Goal: Navigation & Orientation: Understand site structure

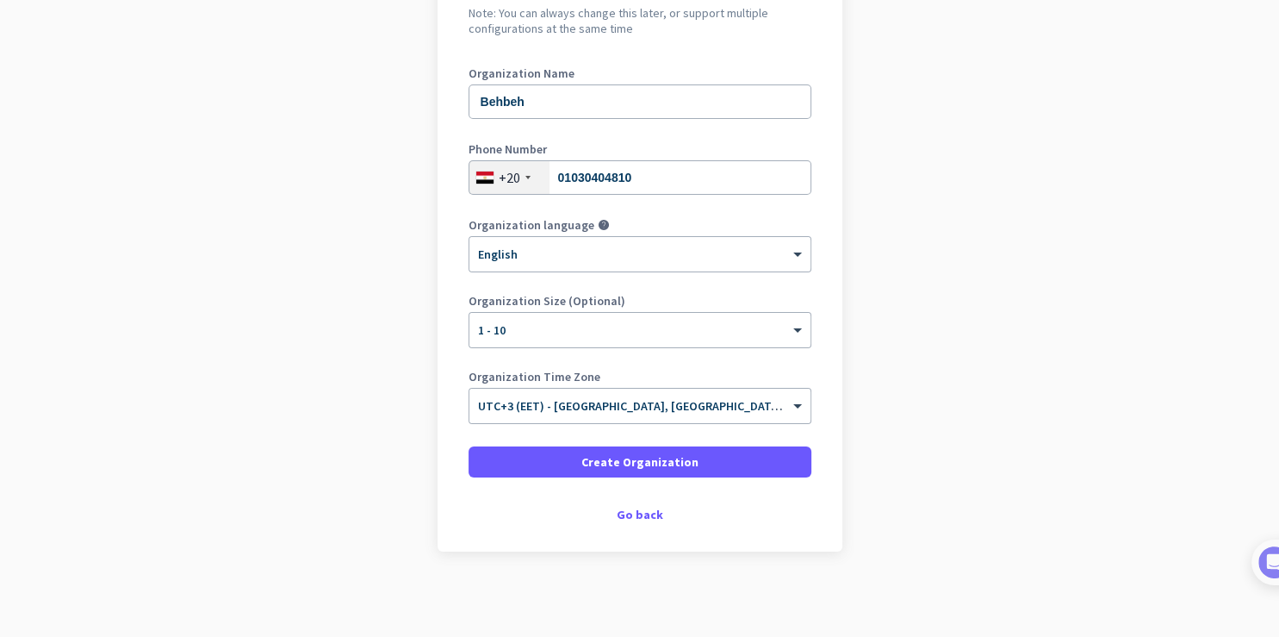
scroll to position [51, 0]
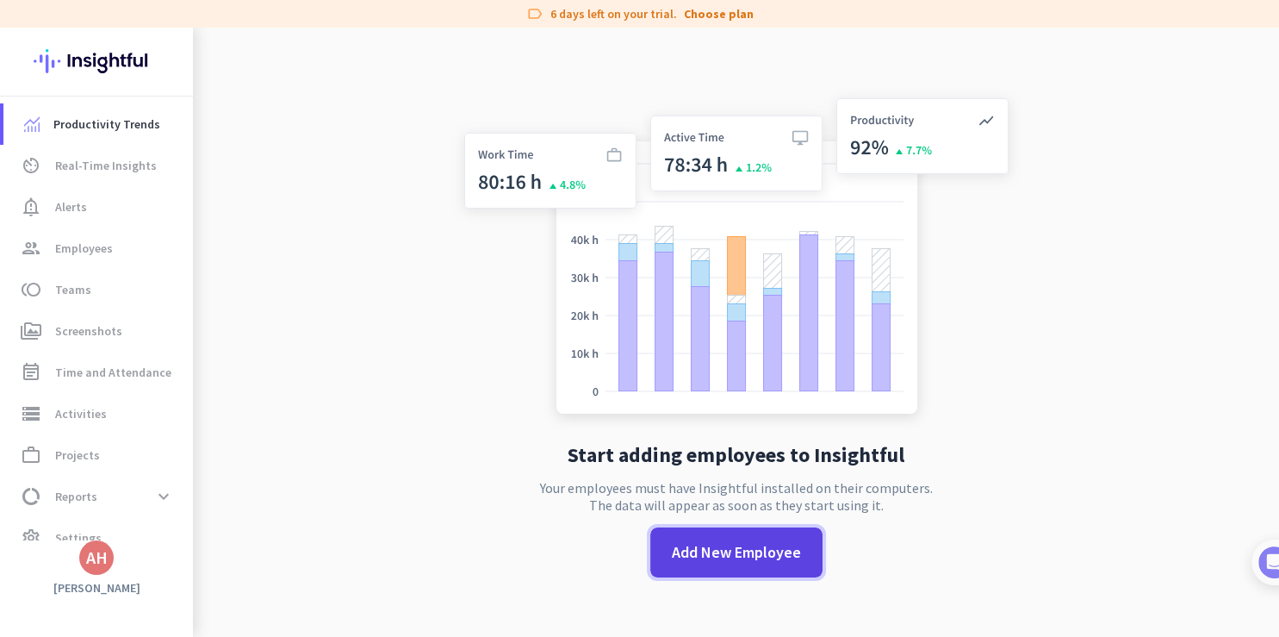
click at [740, 553] on span "Add New Employee" at bounding box center [736, 552] width 129 height 22
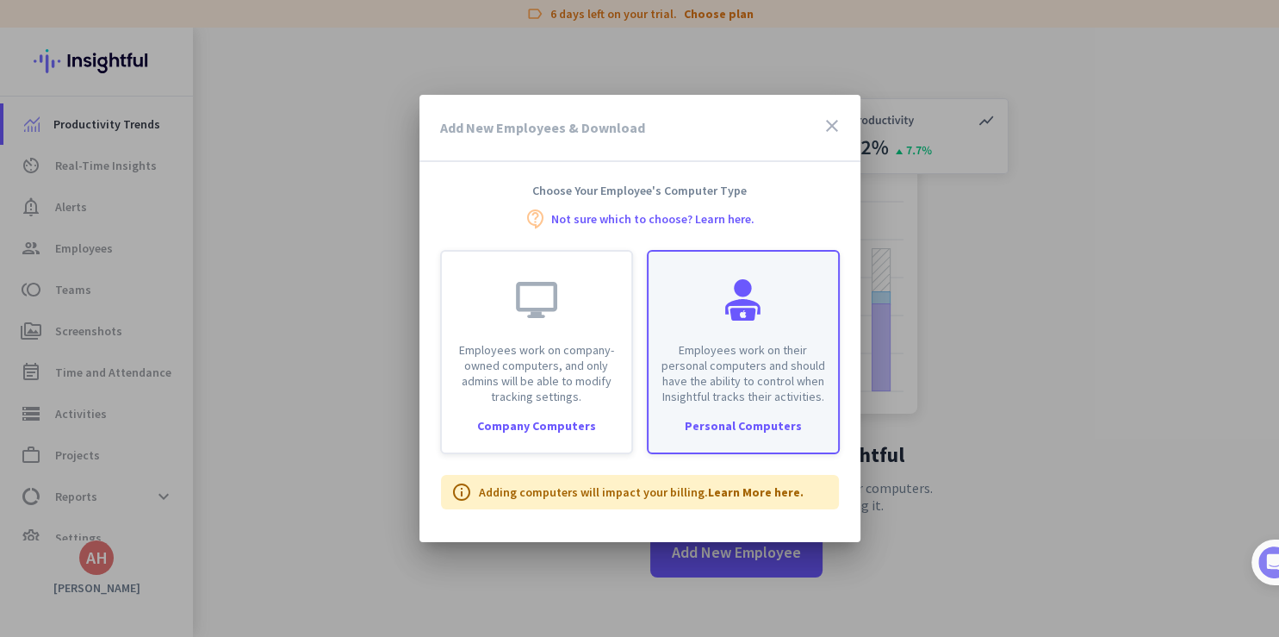
click at [770, 339] on div "Employees work on their personal computers and should have the ability to contr…" at bounding box center [744, 328] width 190 height 152
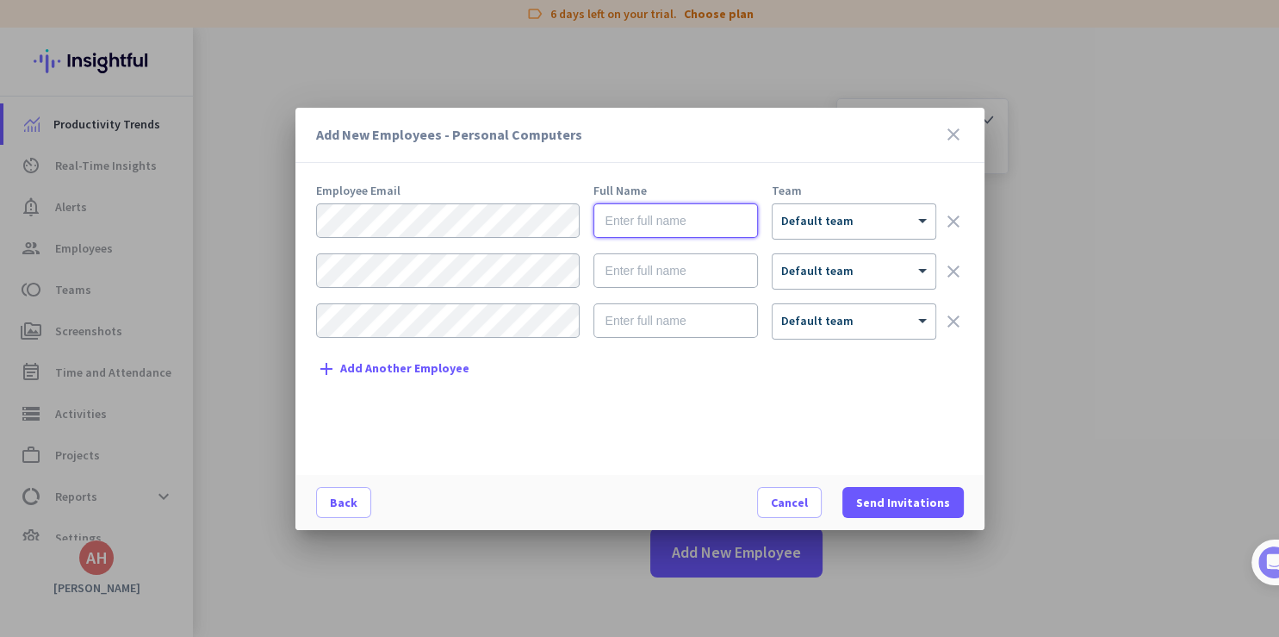
click at [628, 224] on input "text" at bounding box center [676, 220] width 165 height 34
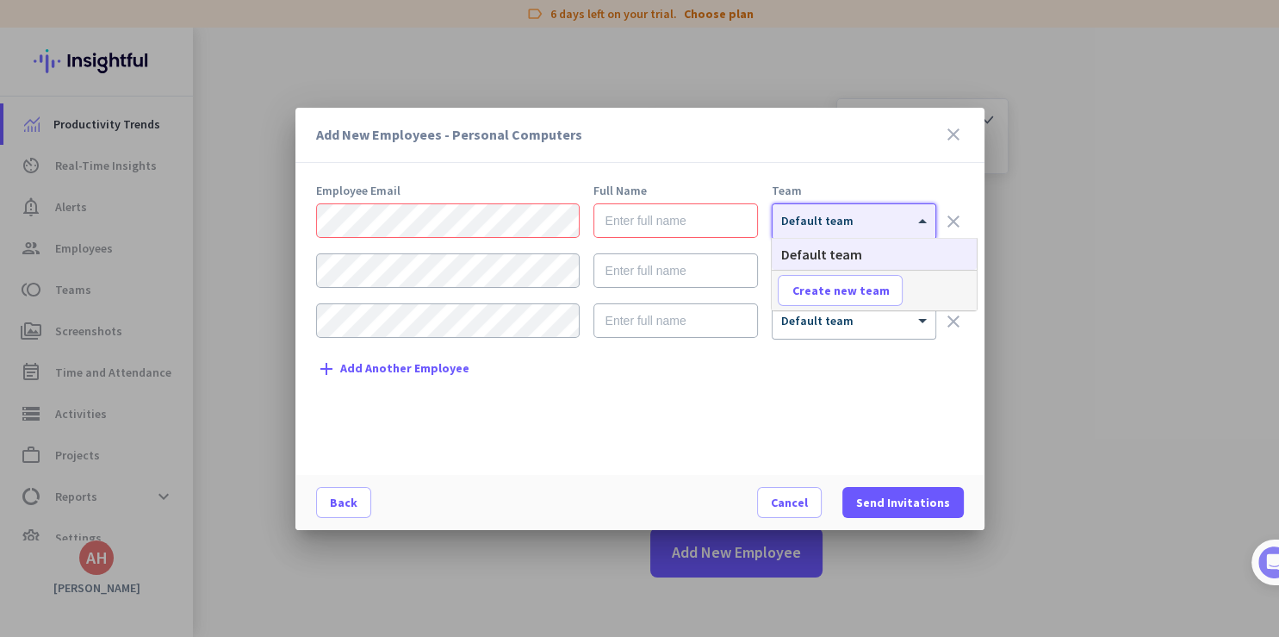
click at [811, 224] on span "Default team" at bounding box center [817, 221] width 72 height 16
click at [407, 298] on form "× Default team clear × Default team clear × Default team clear" at bounding box center [640, 278] width 648 height 150
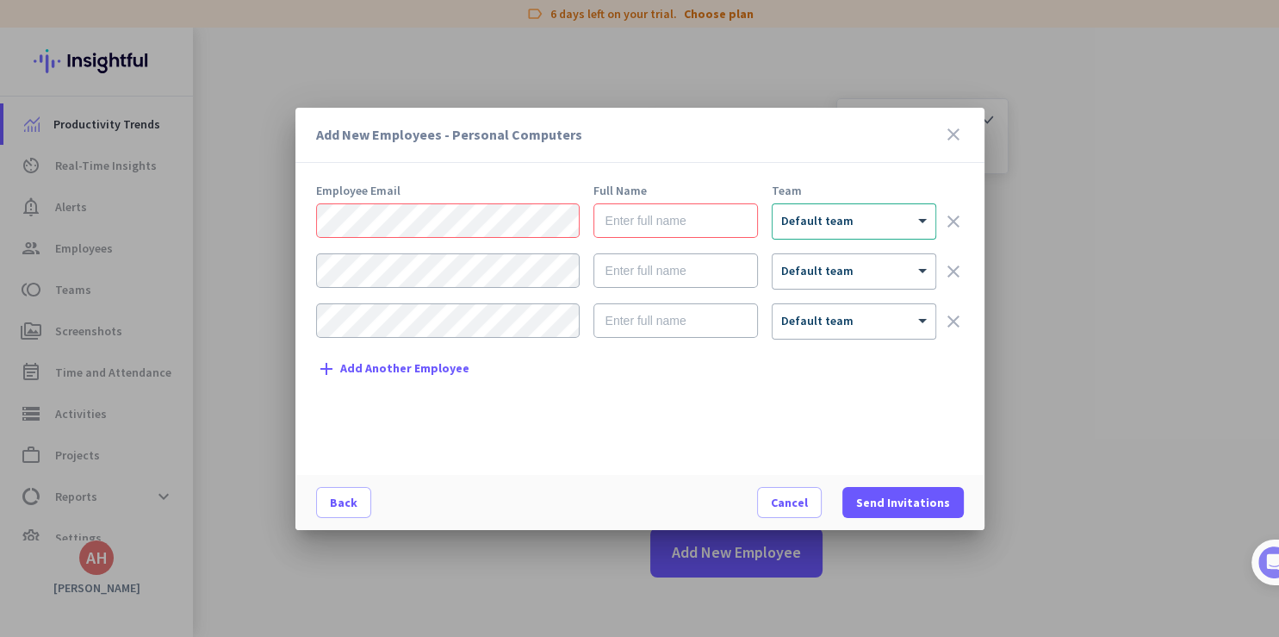
click at [698, 295] on form "× Default team clear × Default team clear × Default team clear" at bounding box center [640, 278] width 648 height 150
click at [958, 133] on icon "close" at bounding box center [953, 134] width 21 height 21
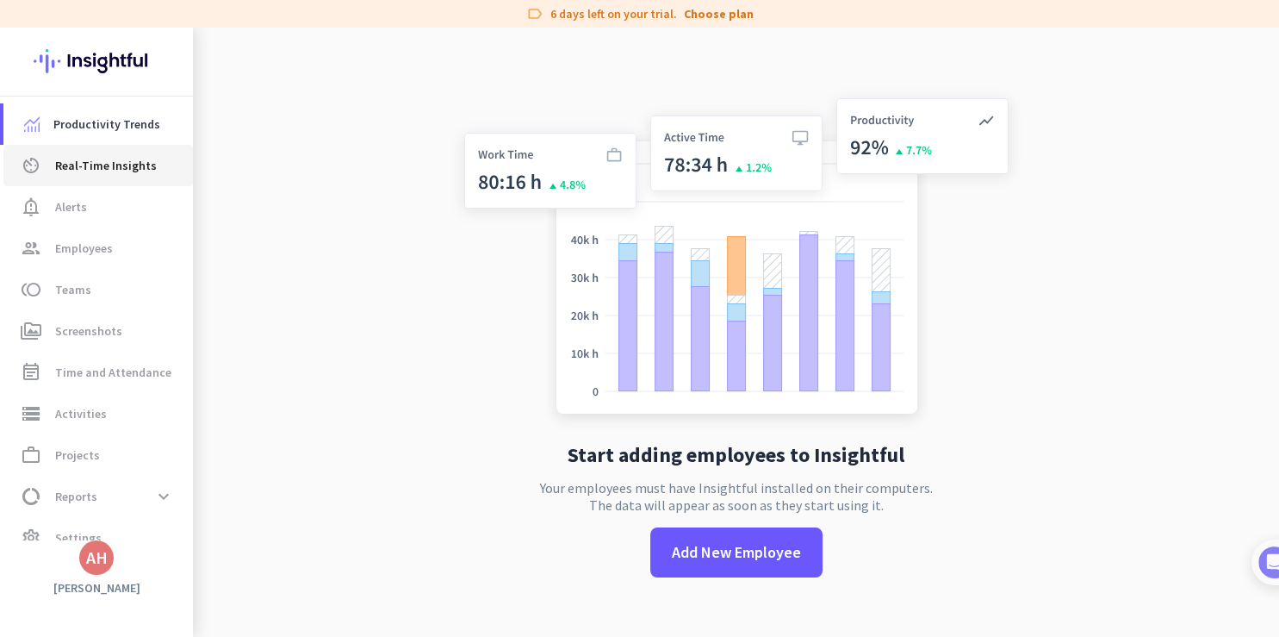
click at [108, 158] on span "Real-Time Insights" at bounding box center [106, 165] width 102 height 21
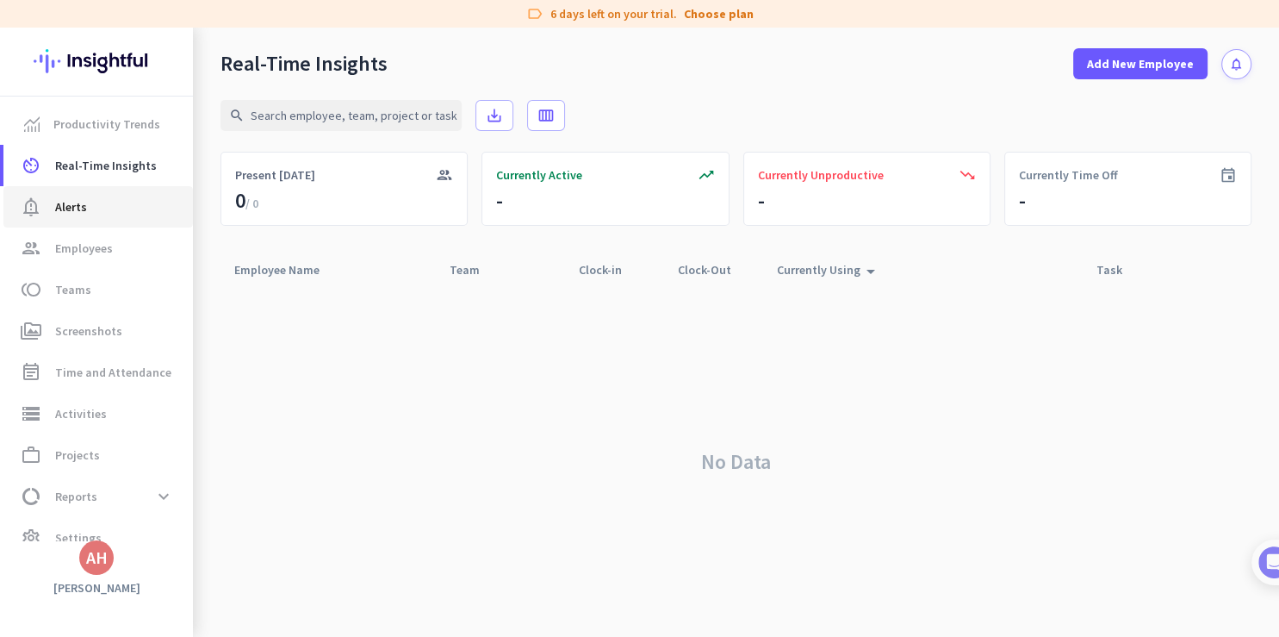
click at [92, 214] on span "notification_important Alerts" at bounding box center [98, 206] width 162 height 21
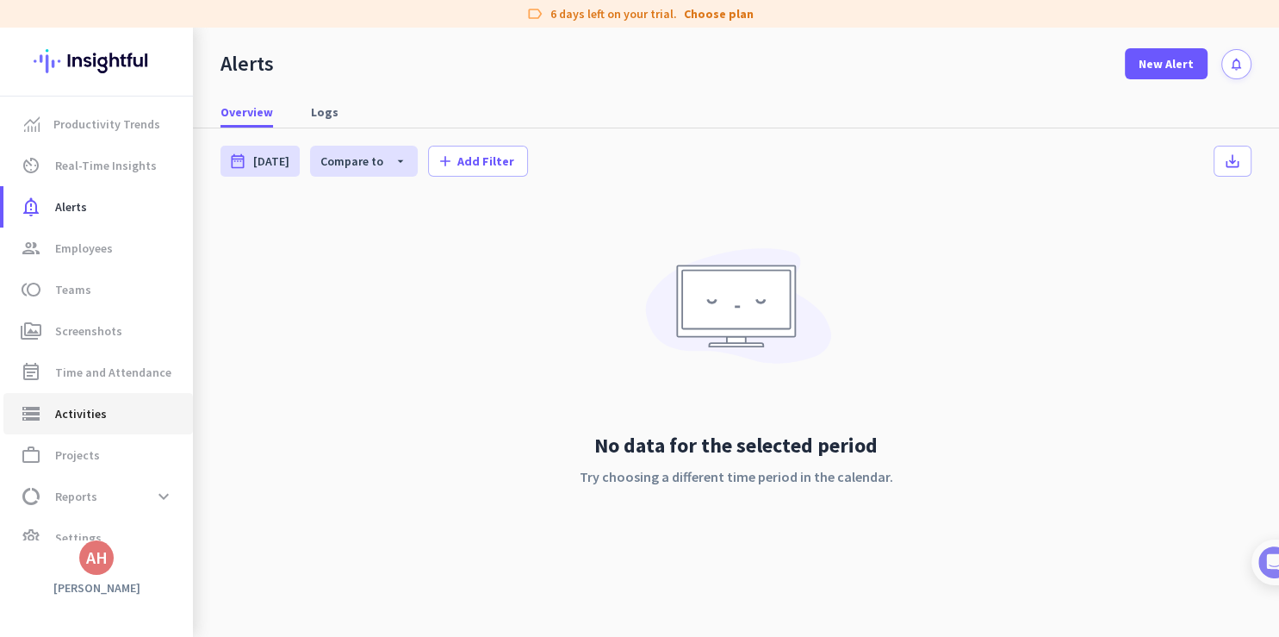
click at [111, 419] on span "storage Activities" at bounding box center [98, 413] width 162 height 21
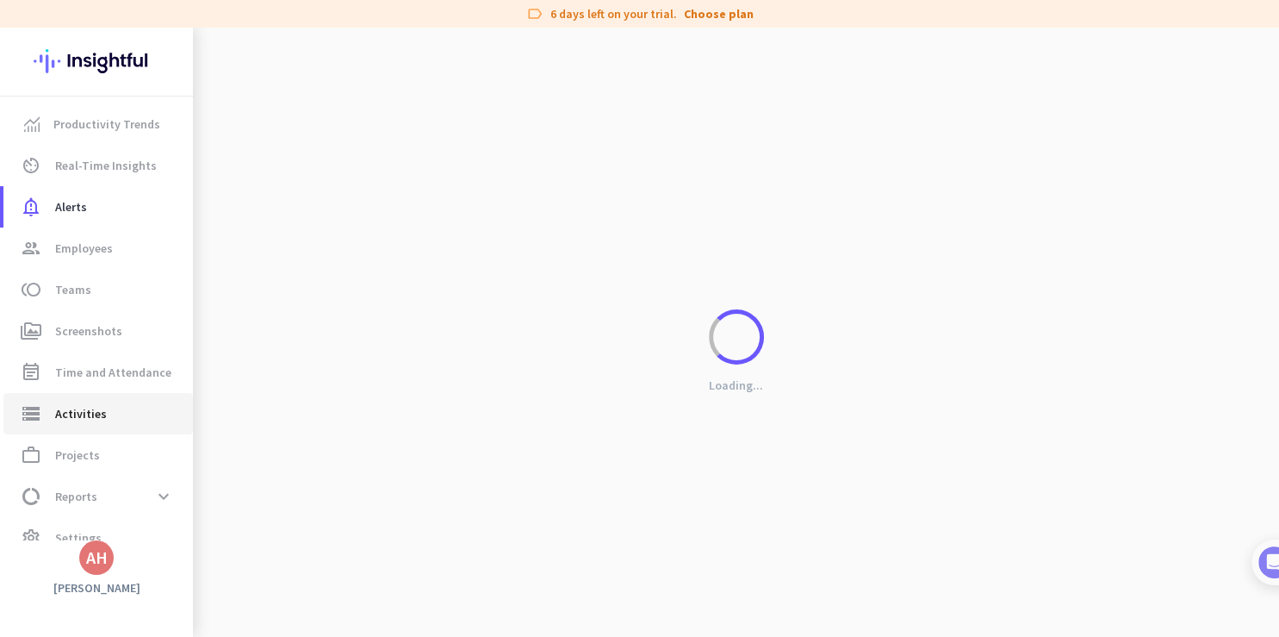
type input "[DATE]"
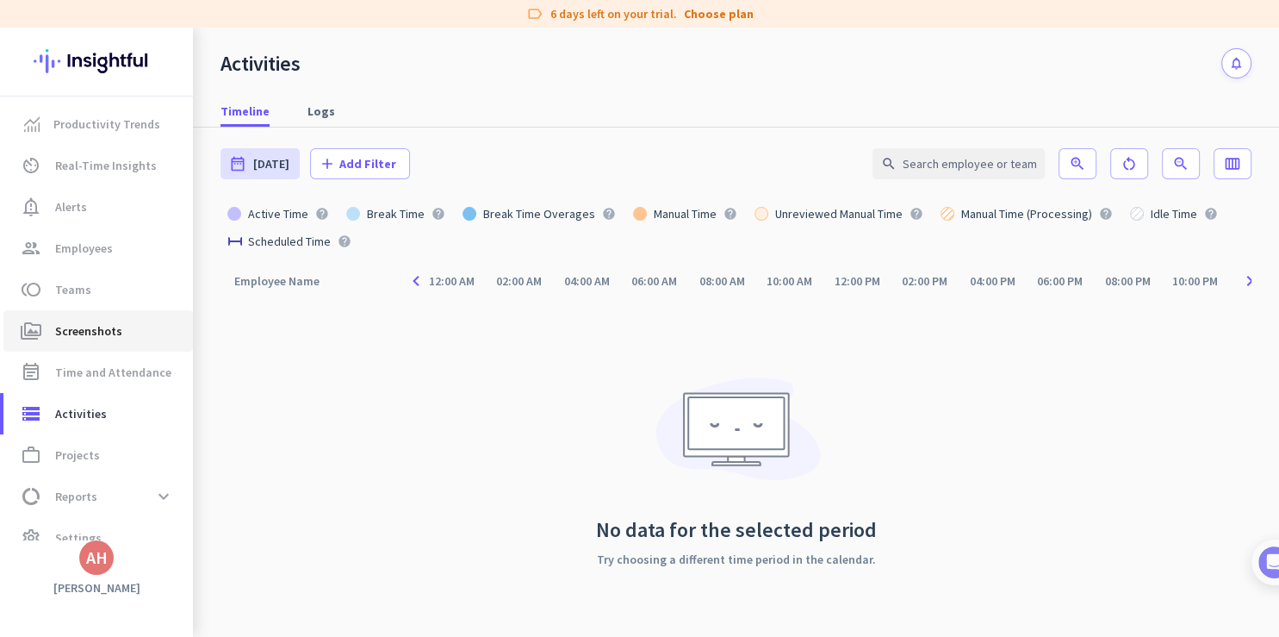
click at [101, 322] on span "Screenshots" at bounding box center [88, 330] width 67 height 21
type input "[DATE] - [DATE]"
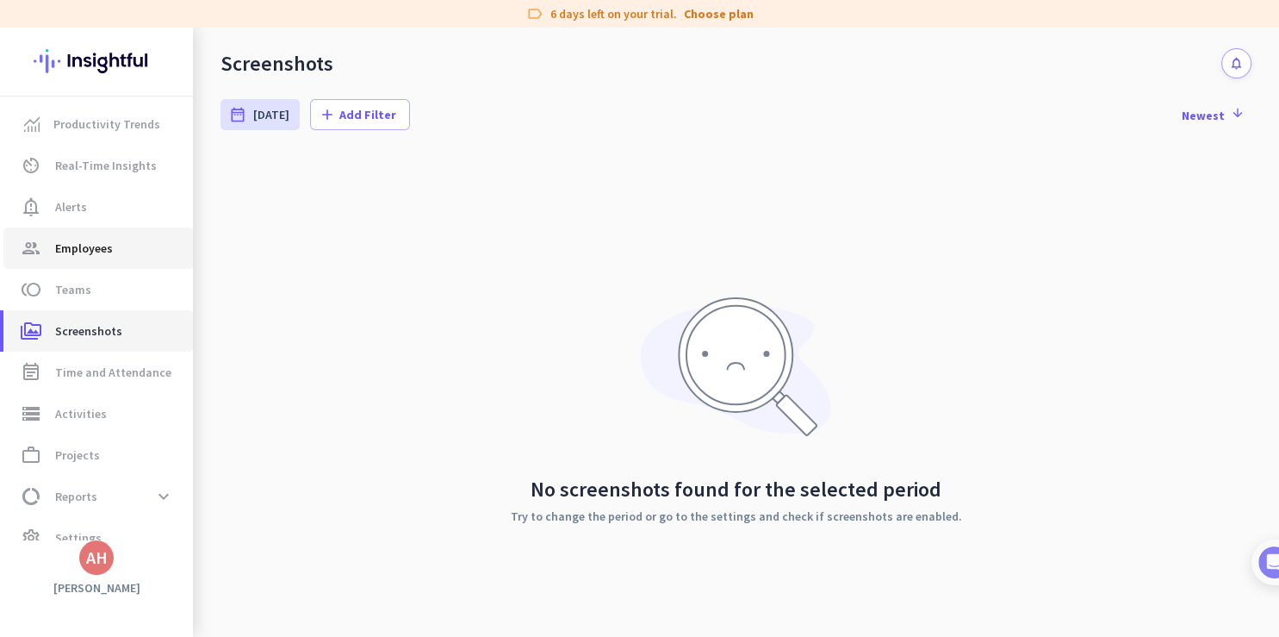
scroll to position [24, 0]
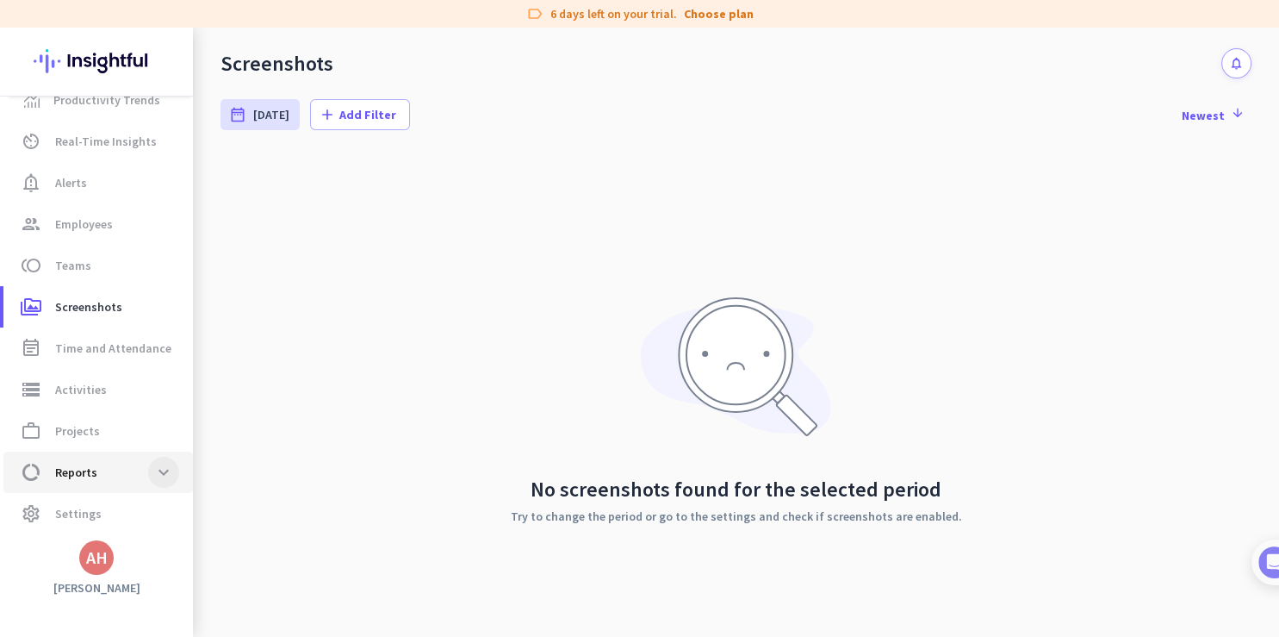
click at [148, 475] on span at bounding box center [163, 472] width 31 height 31
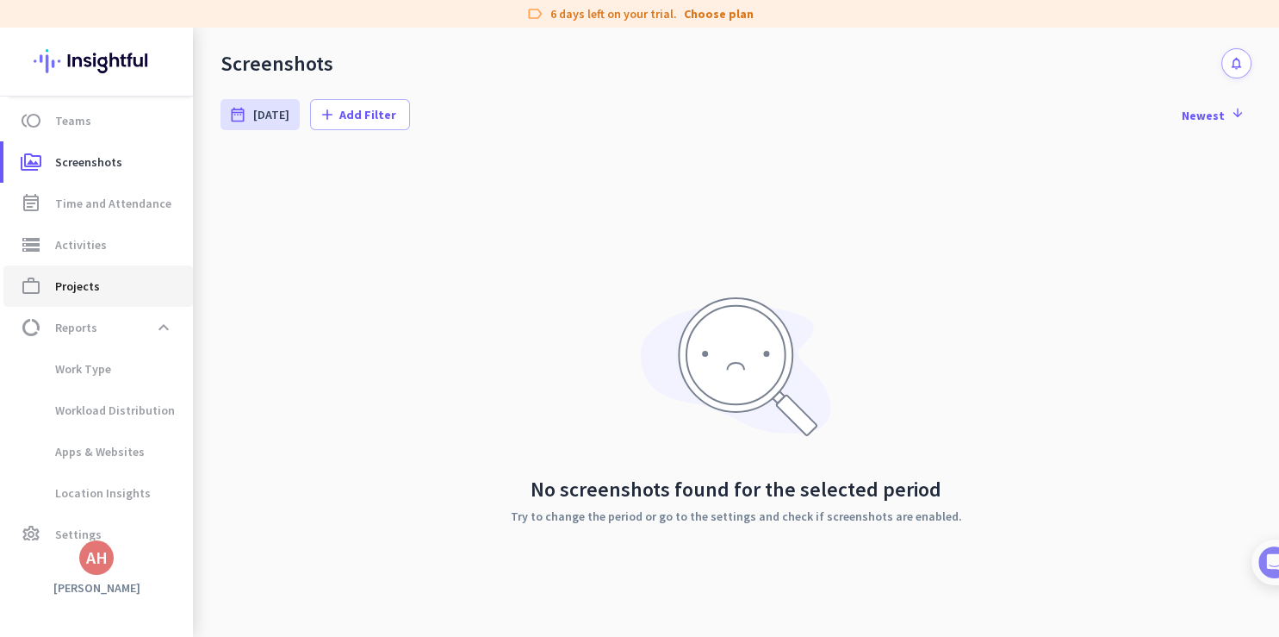
scroll to position [190, 0]
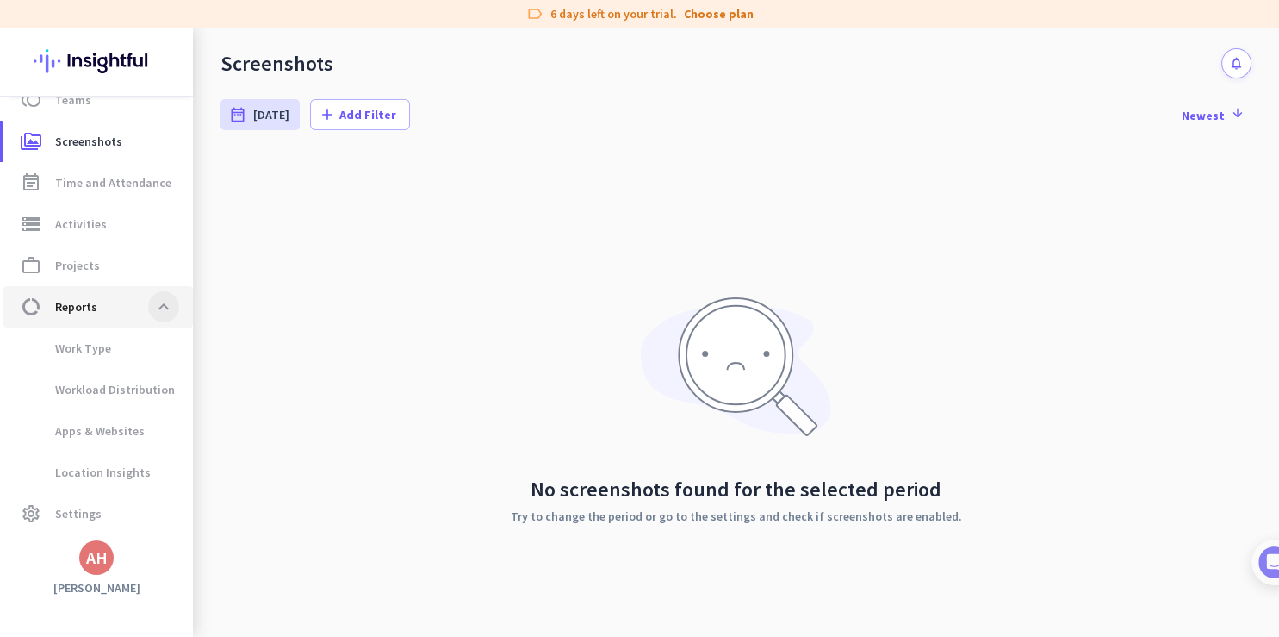
click at [148, 308] on span at bounding box center [163, 306] width 31 height 31
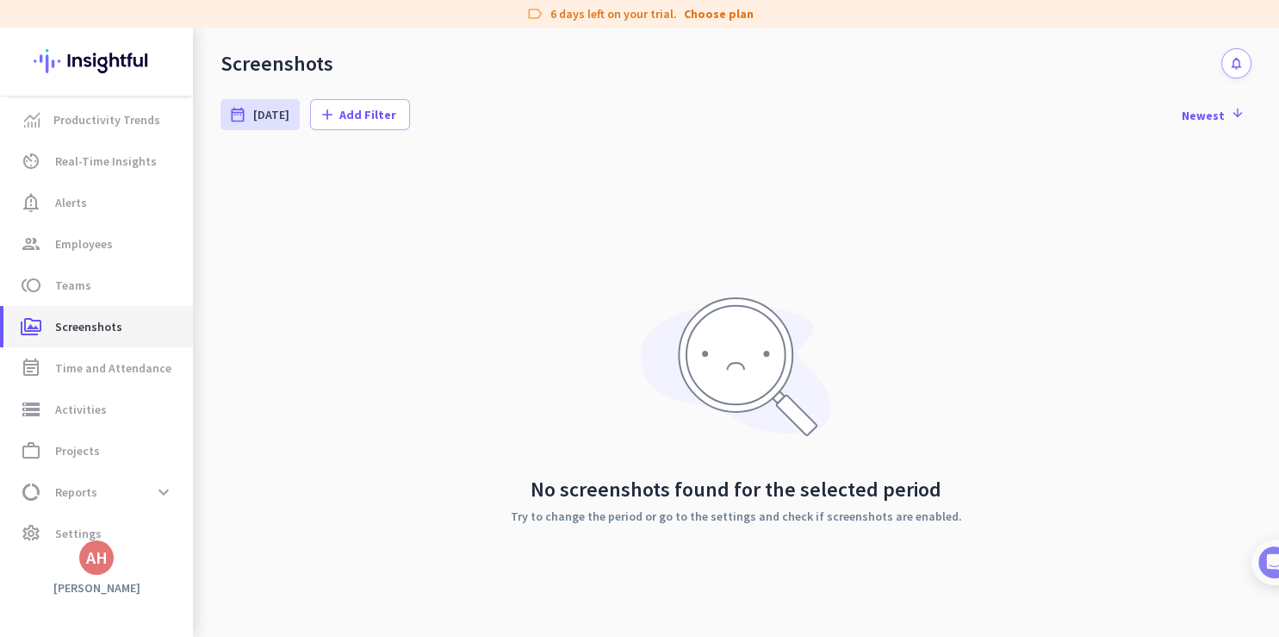
scroll to position [0, 0]
click at [120, 133] on span "Productivity Trends" at bounding box center [106, 124] width 107 height 21
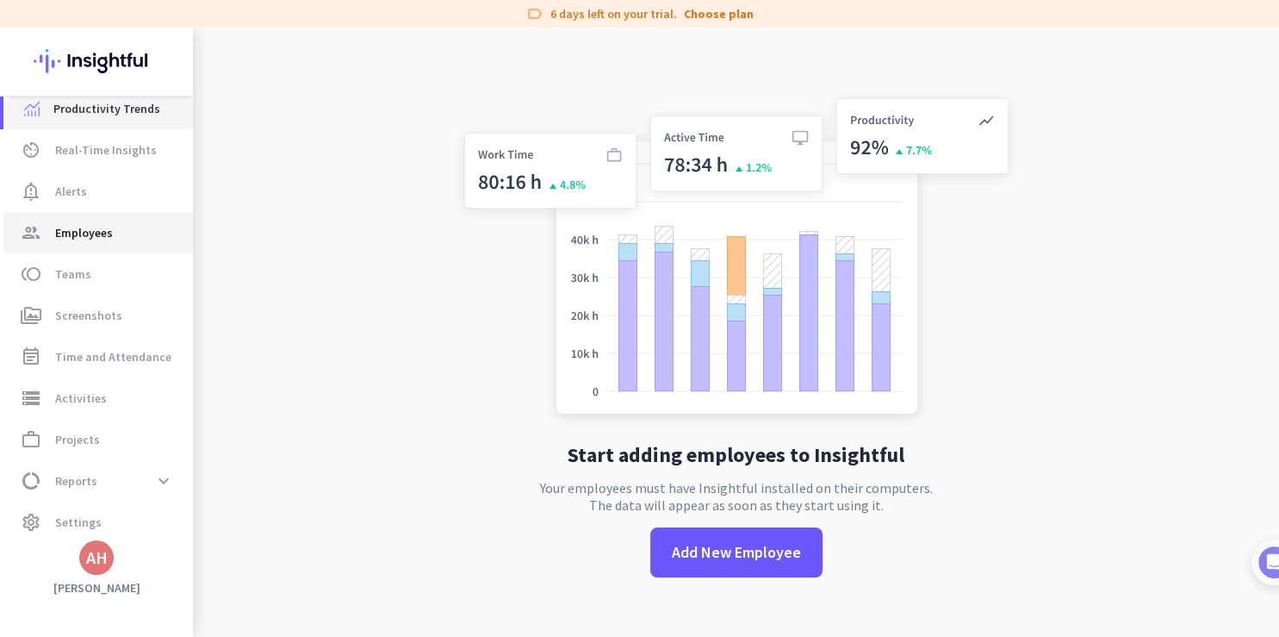
scroll to position [24, 0]
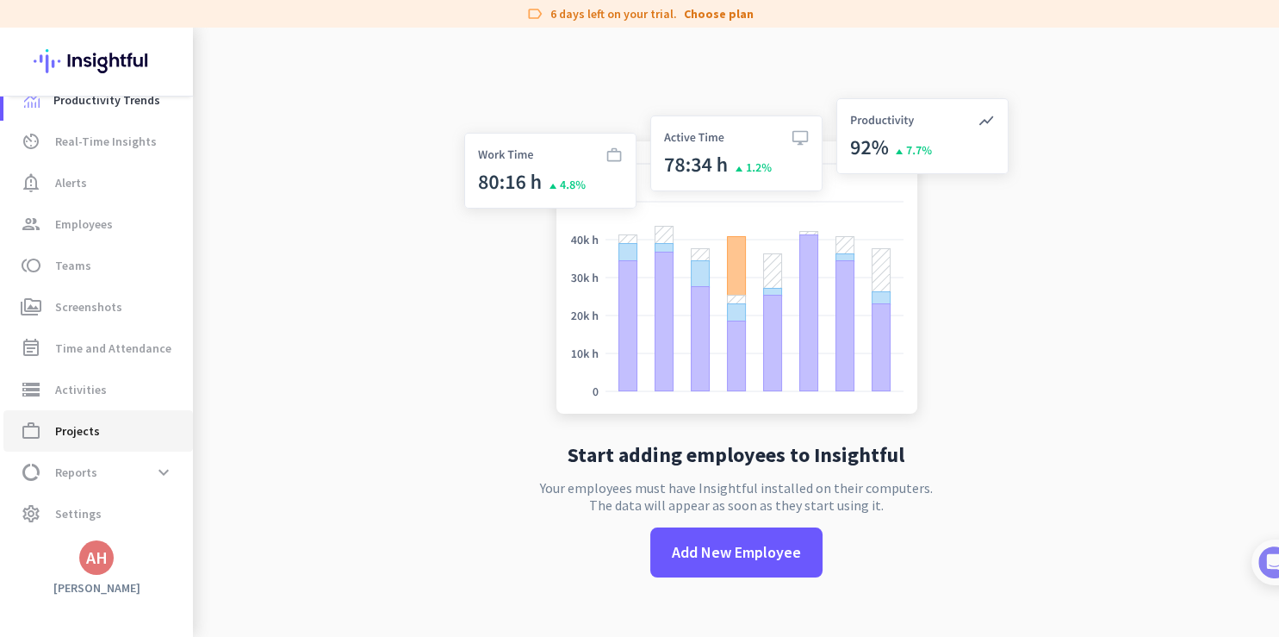
click at [91, 440] on link "work_outline Projects" at bounding box center [98, 430] width 190 height 41
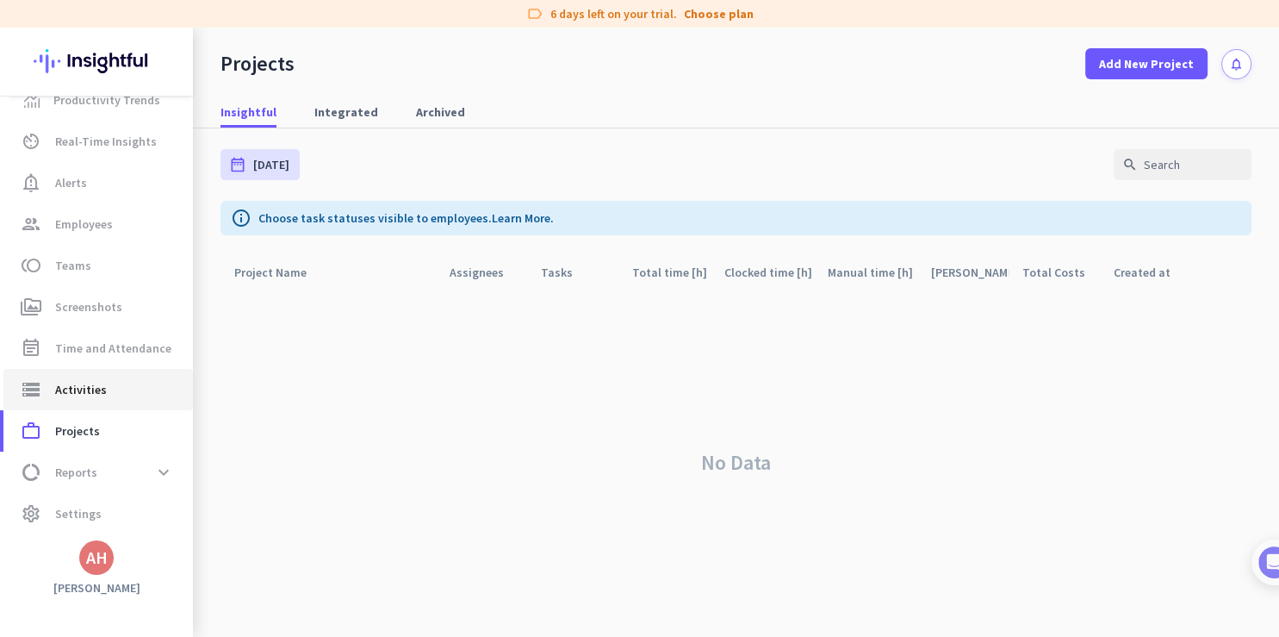
click at [100, 386] on span "Activities" at bounding box center [81, 389] width 52 height 21
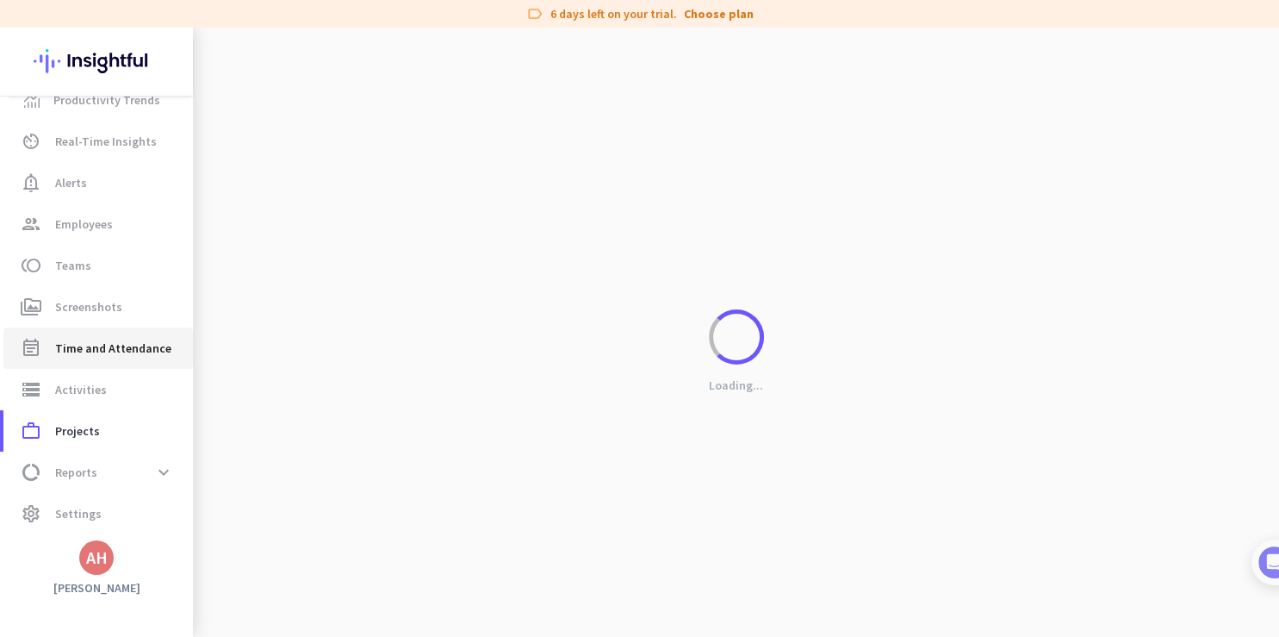
click at [96, 348] on span "Time and Attendance" at bounding box center [113, 348] width 116 height 21
type input "[DATE] - [DATE]"
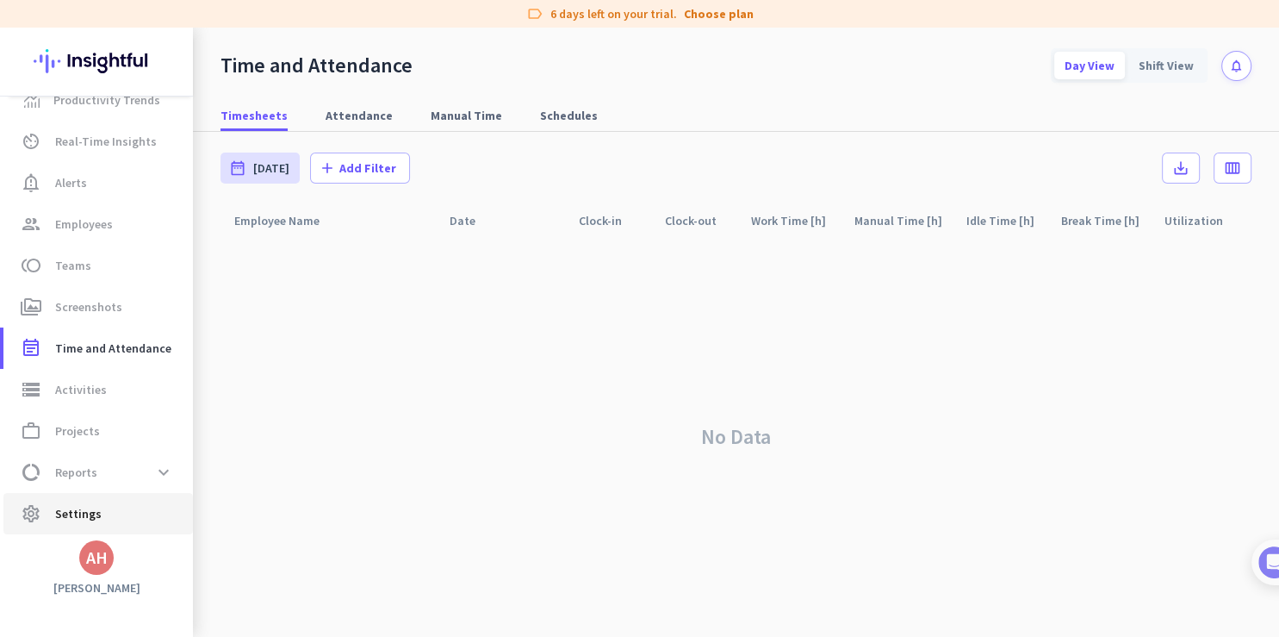
click at [90, 497] on link "settings Settings" at bounding box center [98, 513] width 190 height 41
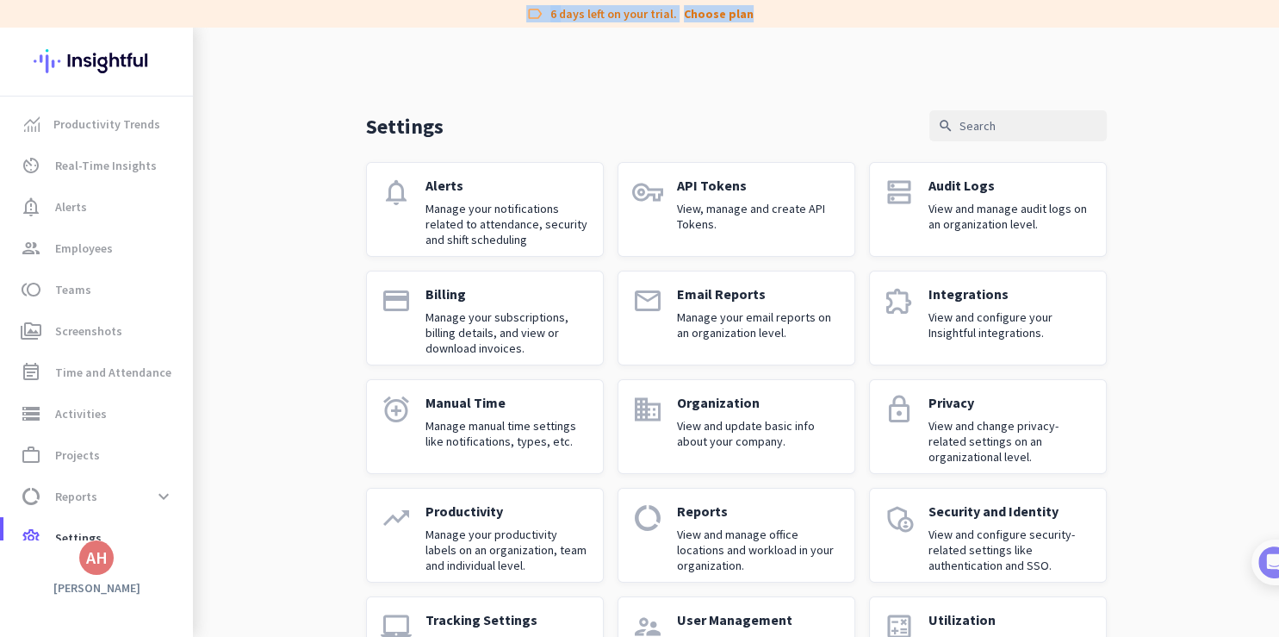
drag, startPoint x: 800, startPoint y: 8, endPoint x: 468, endPoint y: 9, distance: 332.5
click at [468, 9] on div "label 6 days left on your trial. Choose plan" at bounding box center [639, 14] width 1279 height 28
click at [464, 15] on div "label 6 days left on your trial. Choose plan" at bounding box center [639, 14] width 1279 height 28
drag, startPoint x: 464, startPoint y: 15, endPoint x: 868, endPoint y: 13, distance: 404.0
click at [868, 13] on div "label 6 days left on your trial. Choose plan" at bounding box center [639, 14] width 1279 height 28
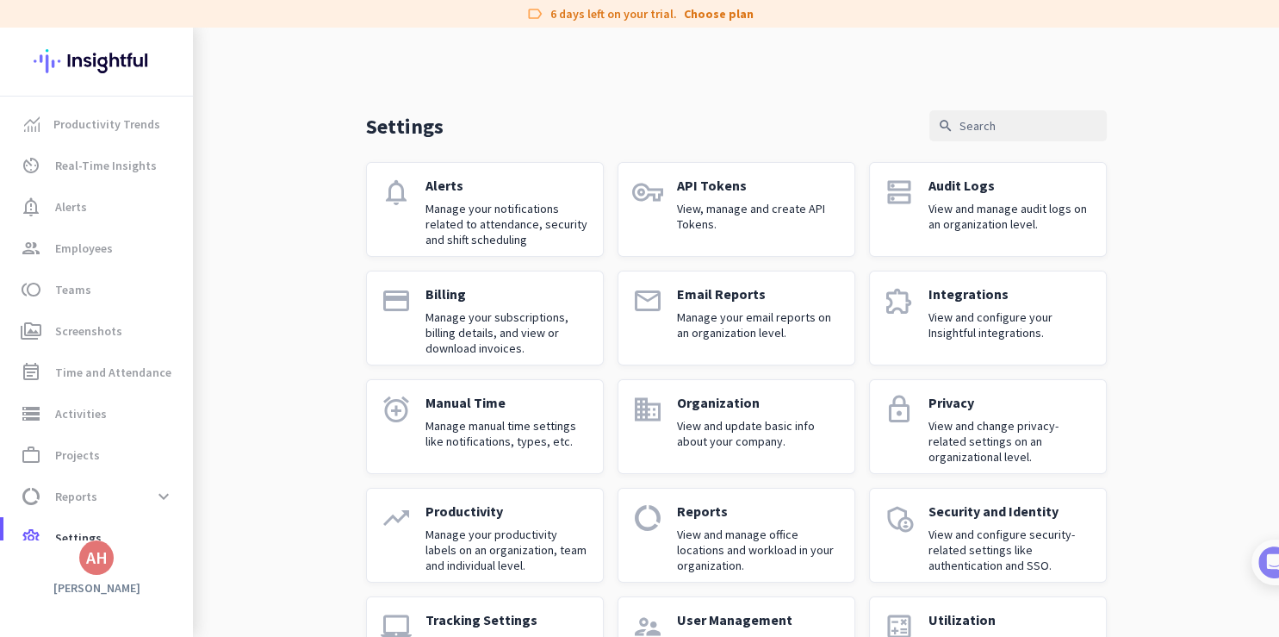
click at [800, 89] on div "Settings search notifications Alerts Manage your notifications related to atten…" at bounding box center [736, 373] width 1086 height 691
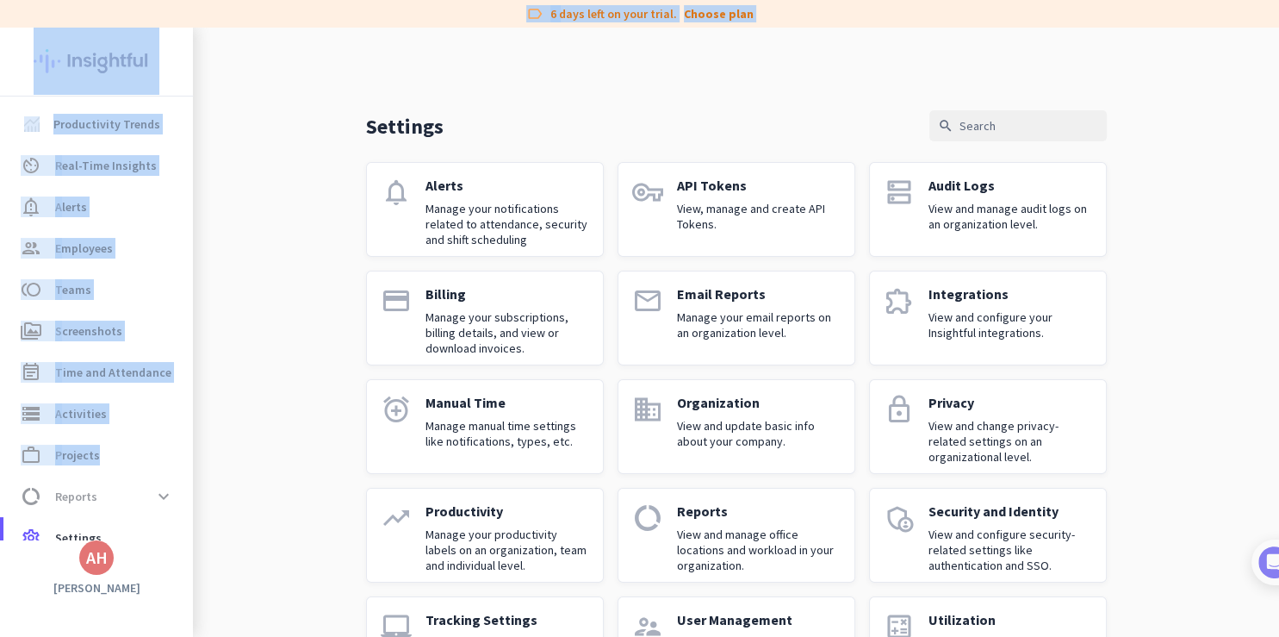
drag, startPoint x: 810, startPoint y: 126, endPoint x: 394, endPoint y: -32, distance: 444.9
click at [394, 28] on div "Settings search notifications Alerts Manage your notifications related to atten…" at bounding box center [736, 332] width 1086 height 609
drag, startPoint x: 376, startPoint y: 87, endPoint x: 281, endPoint y: 47, distance: 103.8
click at [376, 87] on div "Settings search notifications Alerts Manage your notifications related to atten…" at bounding box center [736, 373] width 1086 height 691
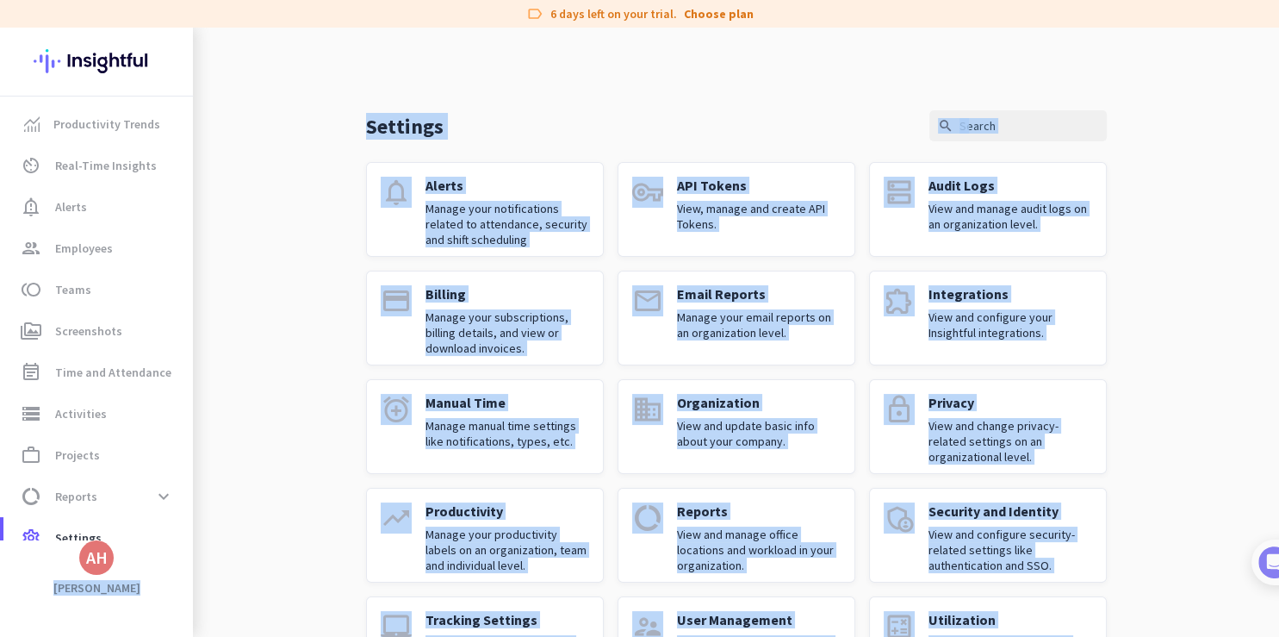
drag, startPoint x: 94, startPoint y: 47, endPoint x: 1271, endPoint y: 670, distance: 1331.3
click at [1271, 636] on html "label 6 days left on your trial. Choose plan Productivity Trends av_timer Real-…" at bounding box center [639, 318] width 1279 height 637
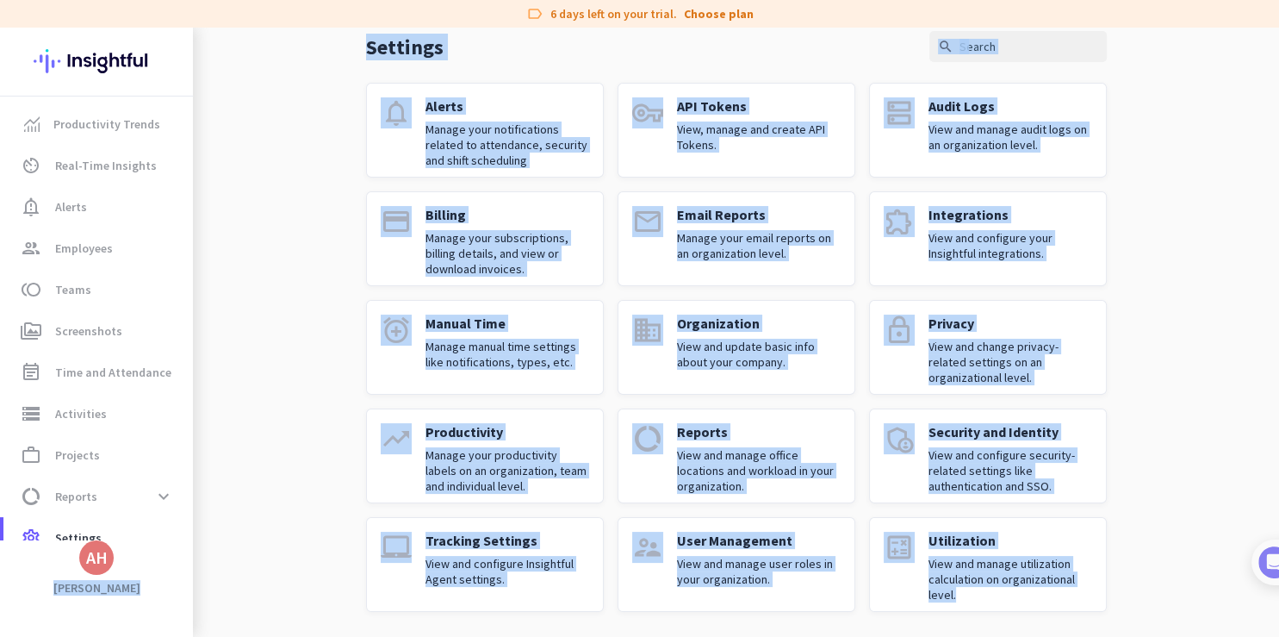
scroll to position [82, 0]
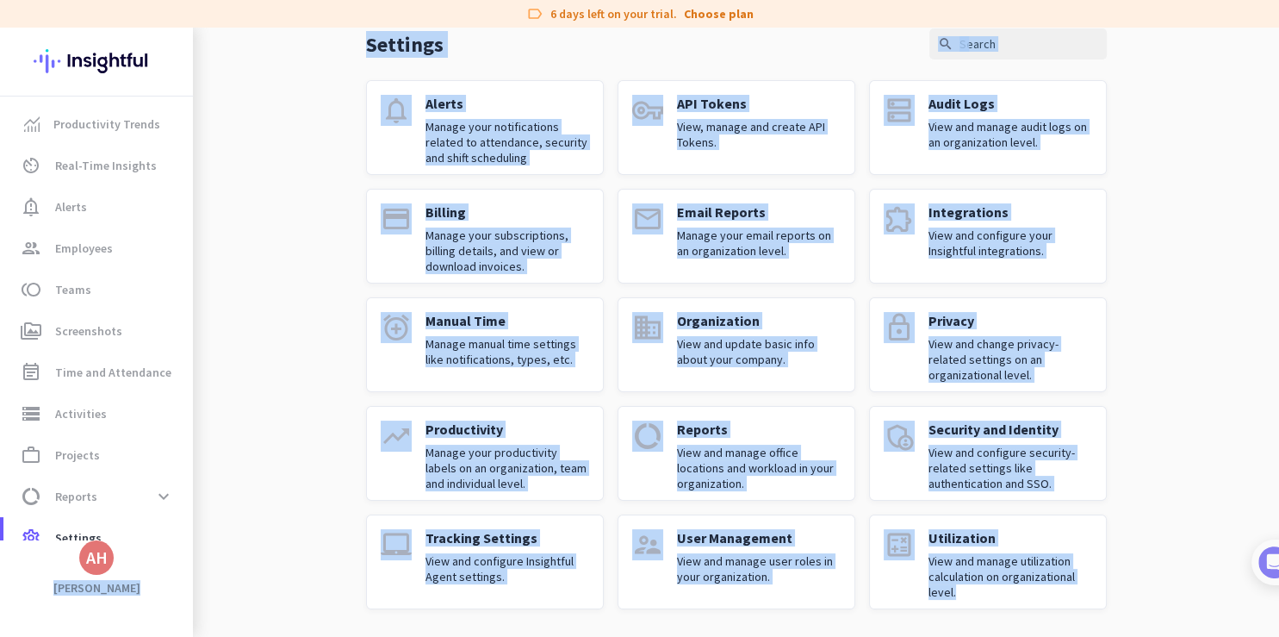
click at [1196, 492] on div "Settings search notifications Alerts Manage your notifications related to atten…" at bounding box center [736, 291] width 1086 height 691
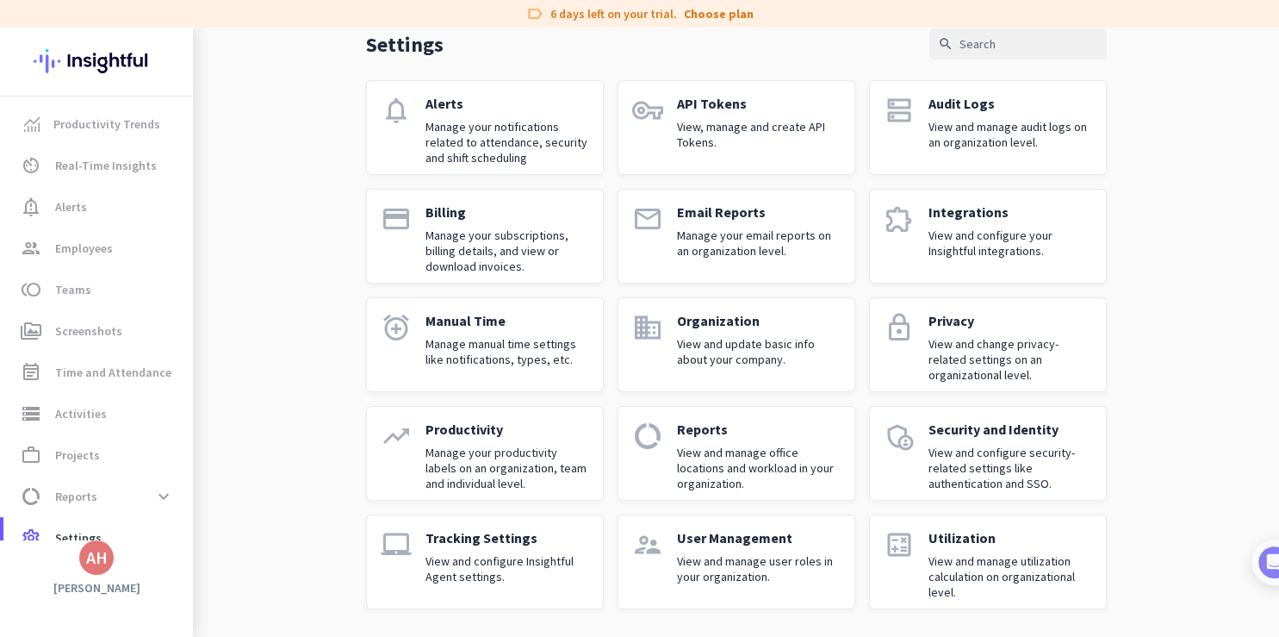
scroll to position [0, 0]
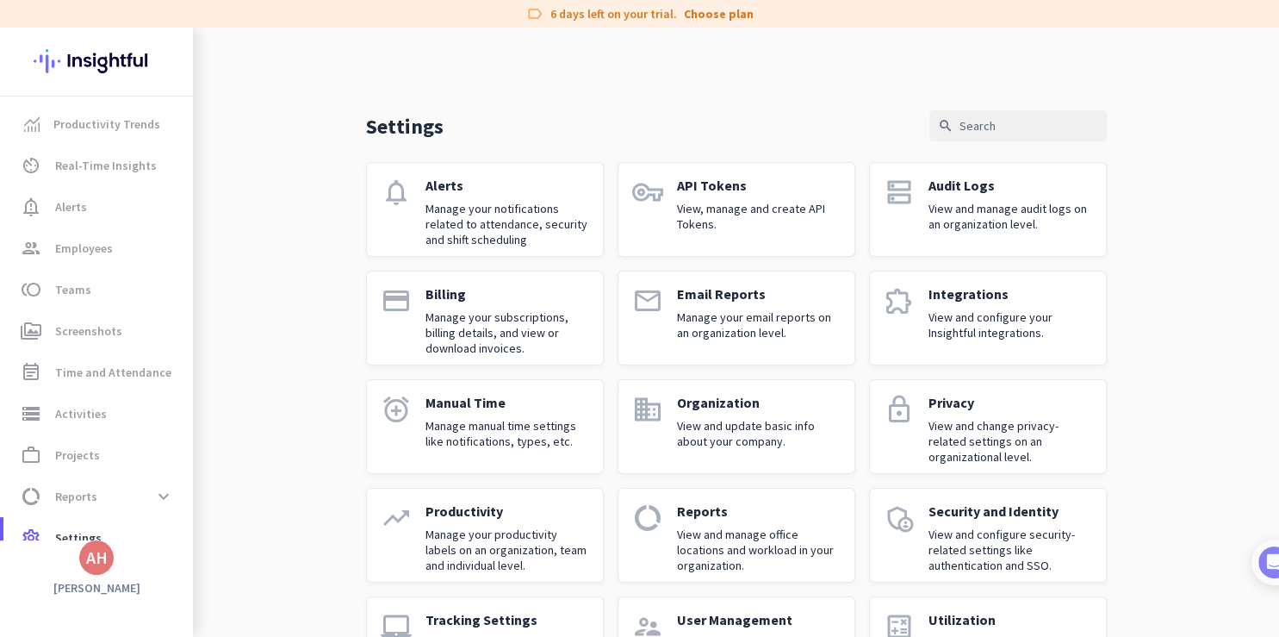
click at [1187, 240] on div "Settings search notifications Alerts Manage your notifications related to atten…" at bounding box center [736, 373] width 1086 height 691
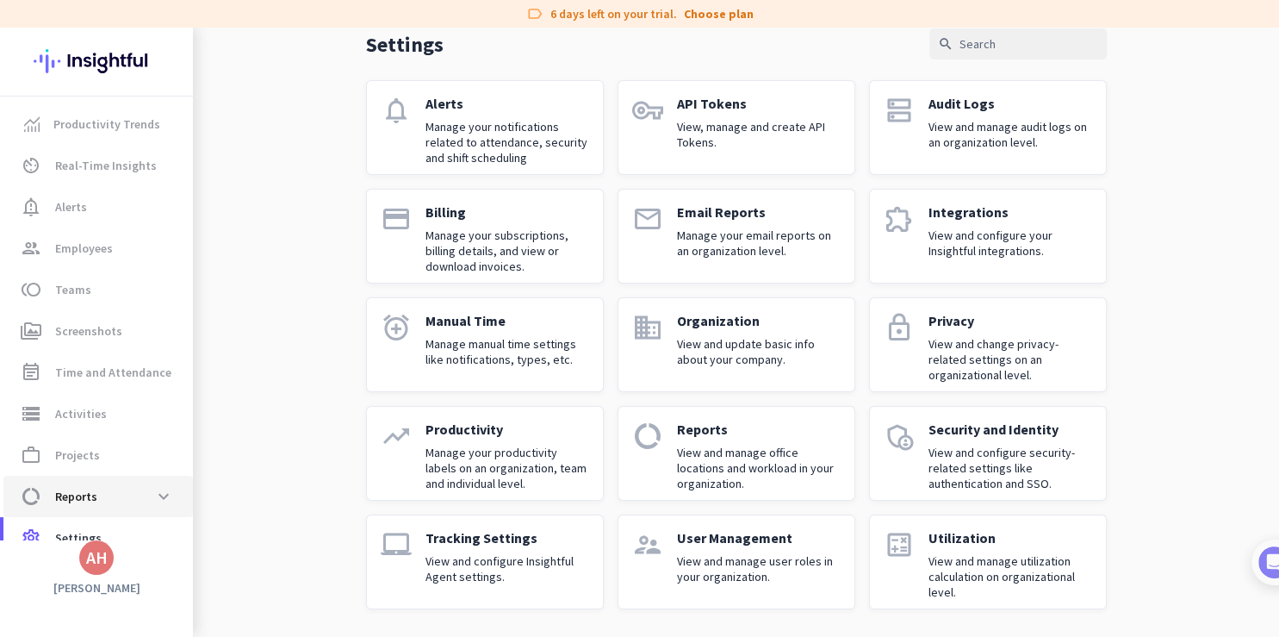
scroll to position [24, 0]
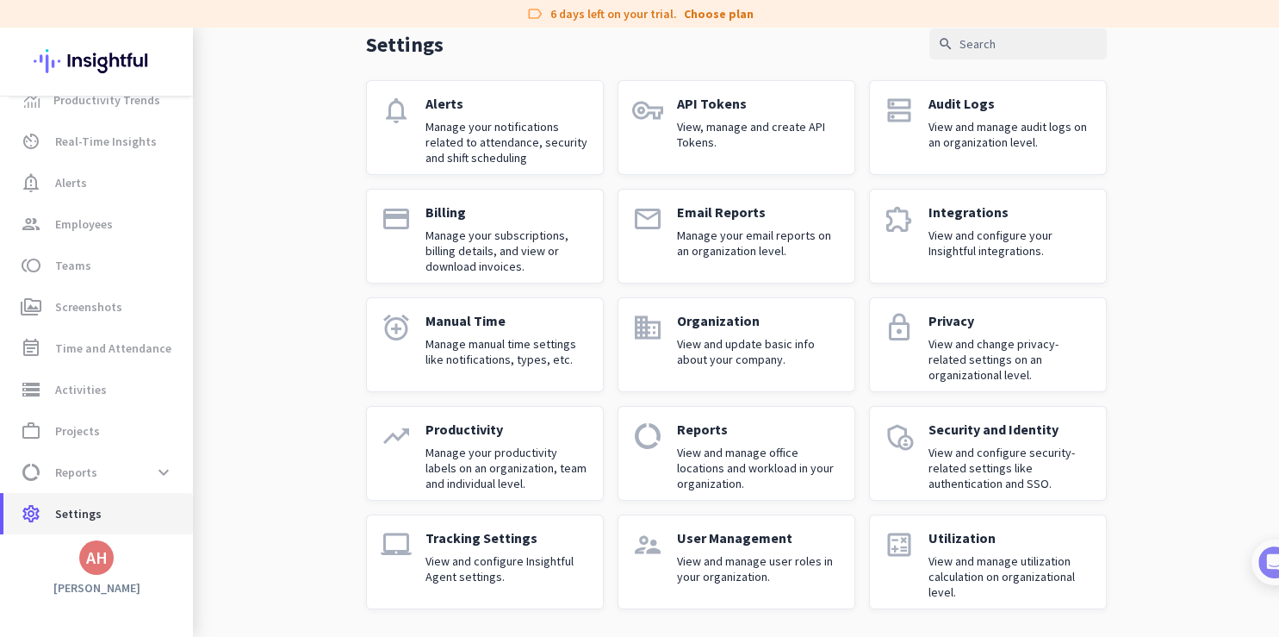
click at [42, 527] on link "settings Settings" at bounding box center [98, 513] width 190 height 41
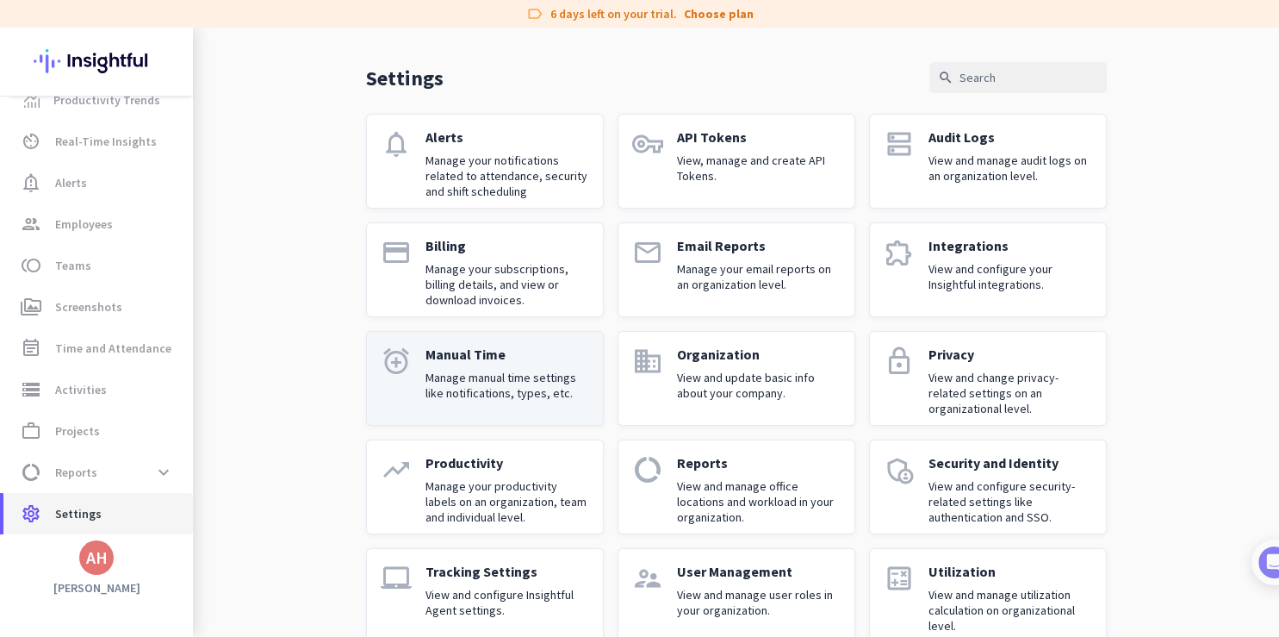
scroll to position [82, 0]
